Goal: Information Seeking & Learning: Learn about a topic

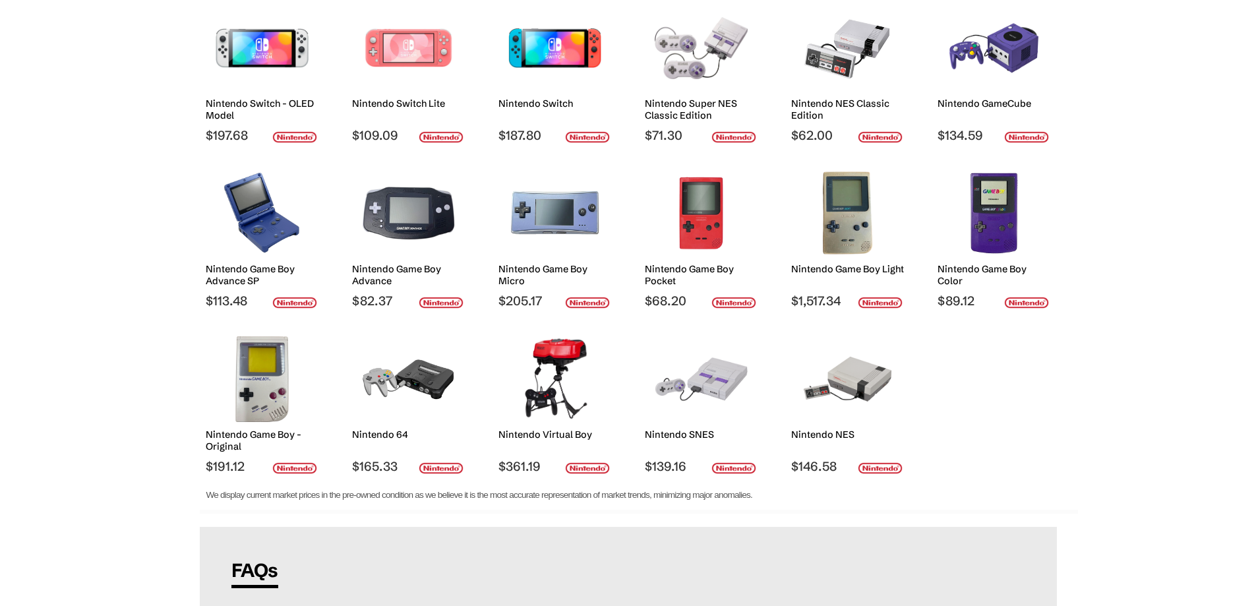
scroll to position [198, 0]
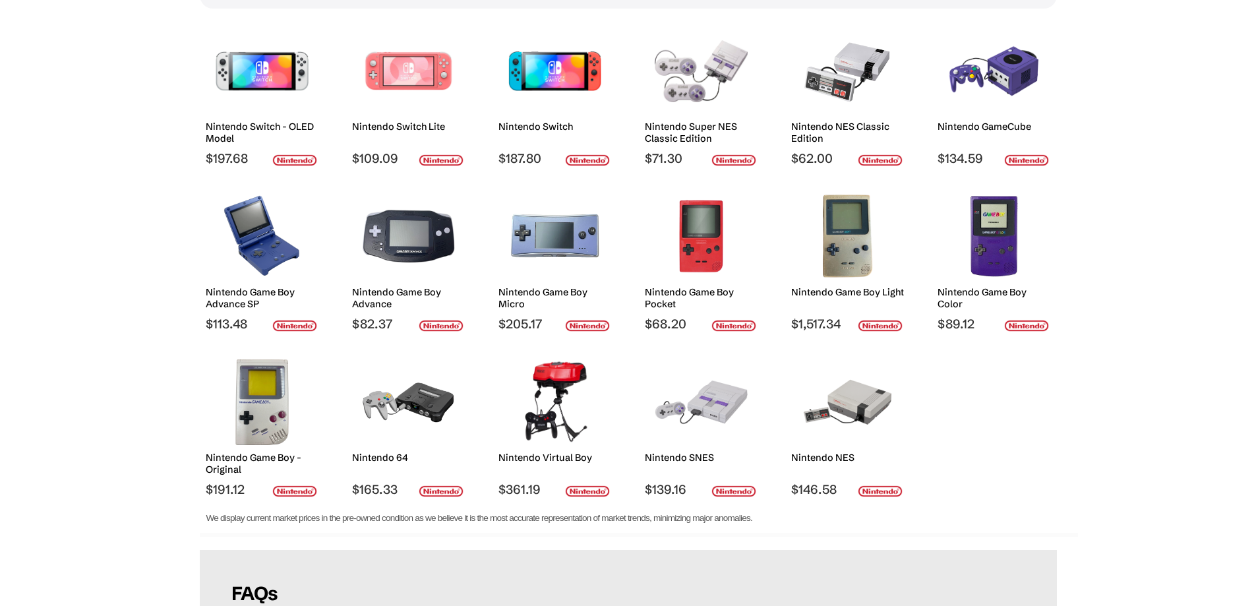
drag, startPoint x: 411, startPoint y: 422, endPoint x: 100, endPoint y: 442, distance: 311.1
click at [100, 442] on body "Introducing: Listings Marketplace on techfare.com ✕ About News Sell Login Sign …" at bounding box center [628, 368] width 1256 height 1132
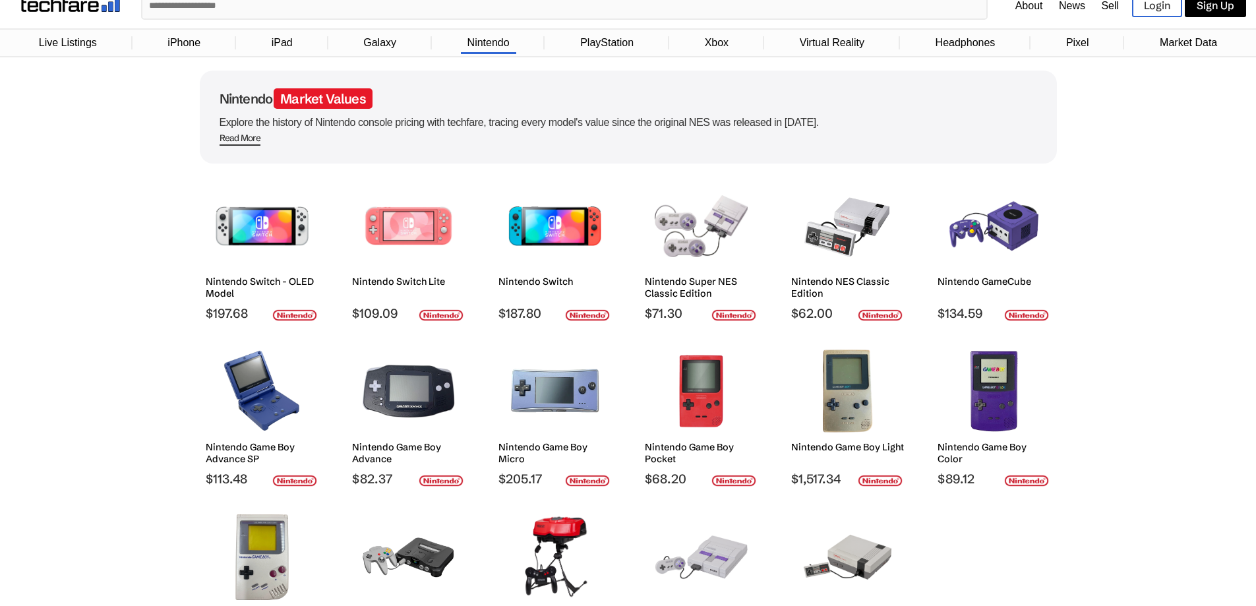
scroll to position [66, 0]
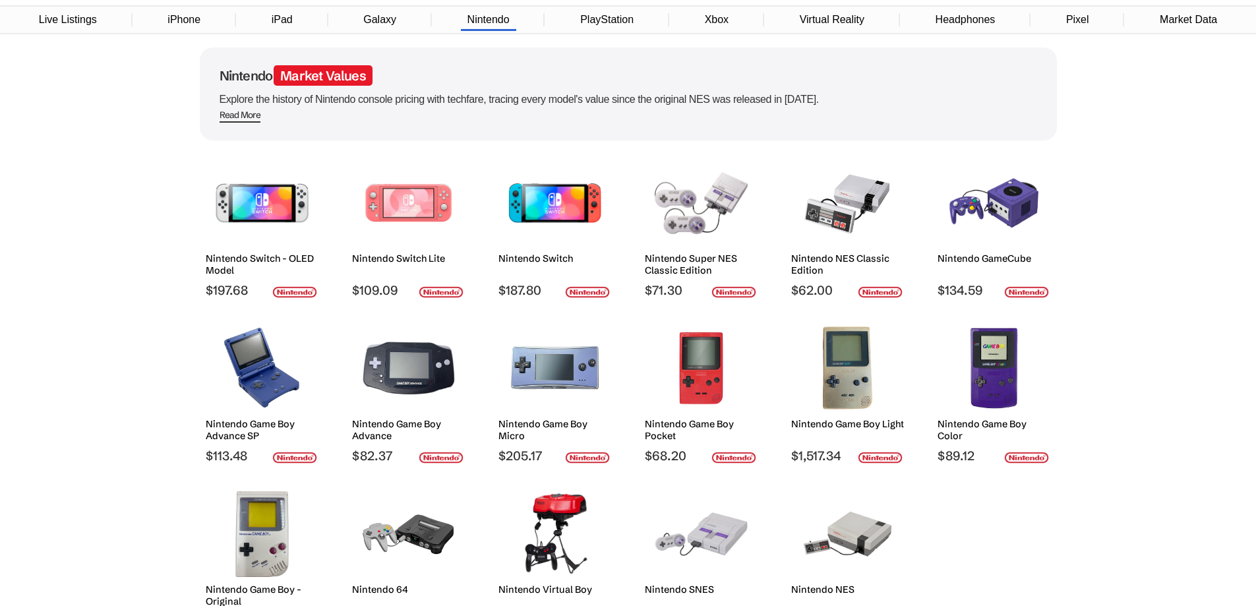
click at [589, 21] on link "PlayStation" at bounding box center [606, 19] width 67 height 25
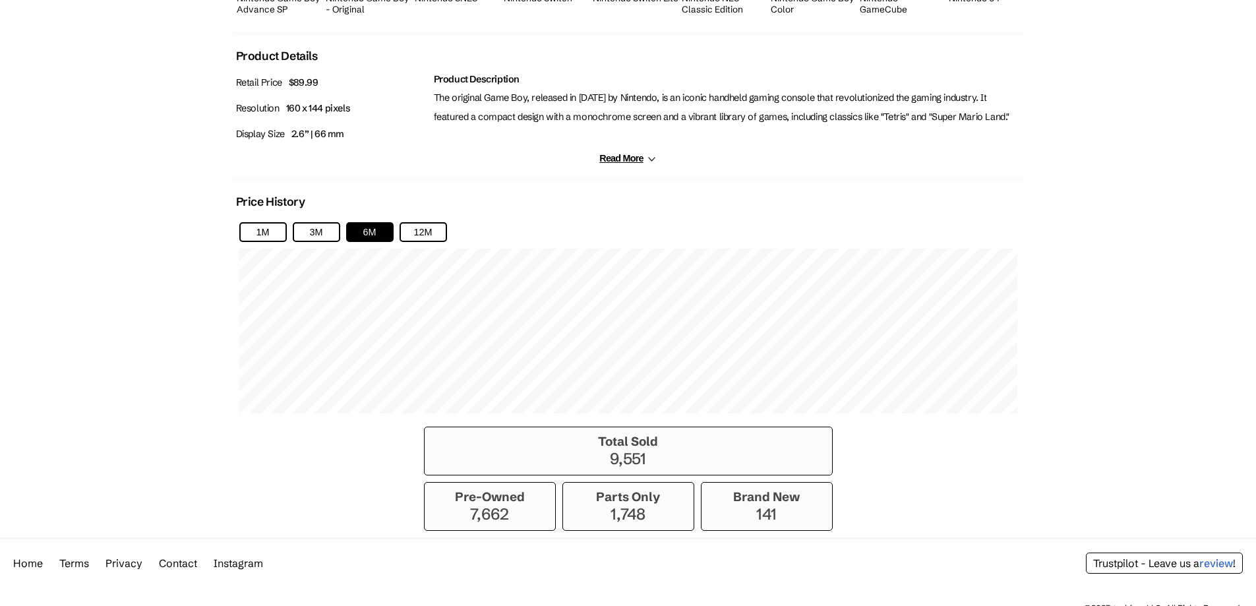
scroll to position [685, 0]
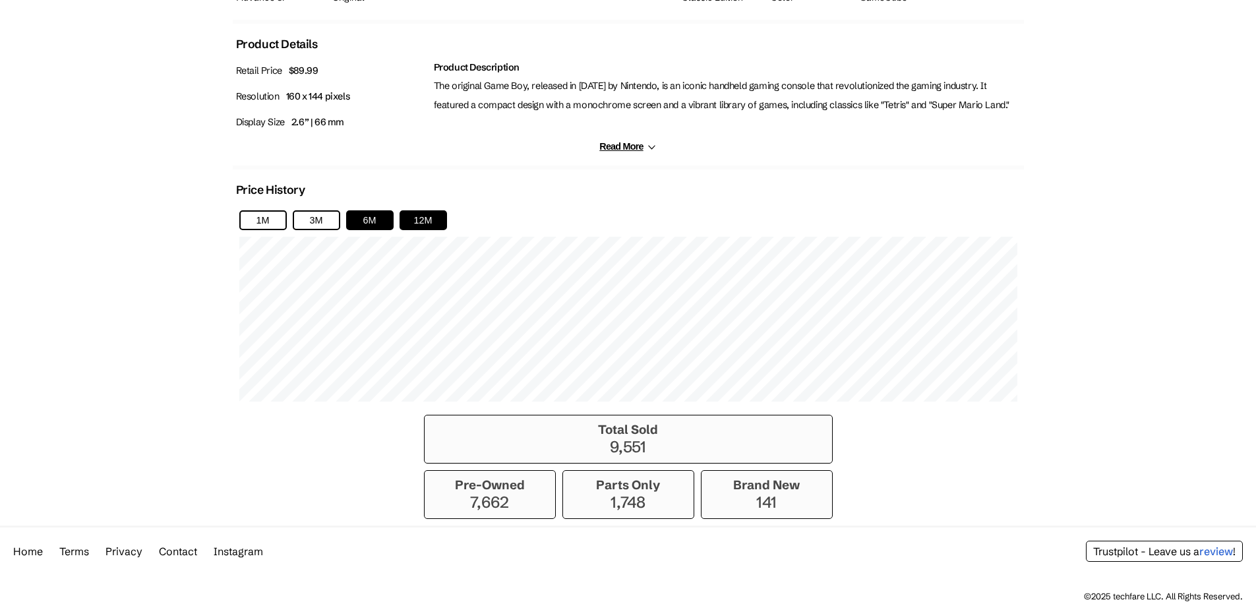
click at [406, 210] on button "12M" at bounding box center [422, 220] width 47 height 20
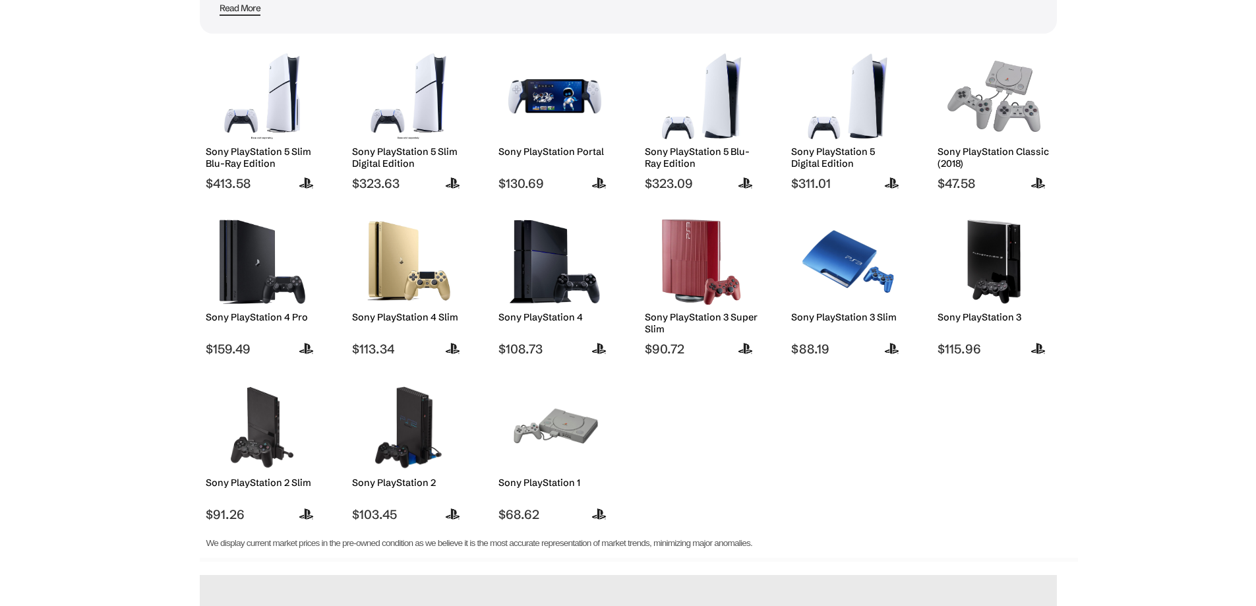
scroll to position [198, 0]
